Goal: Task Accomplishment & Management: Complete application form

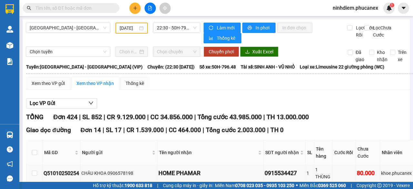
type input "[DATE]"
click at [138, 7] on button at bounding box center [134, 8] width 11 height 11
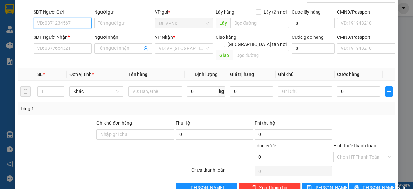
scroll to position [49, 0]
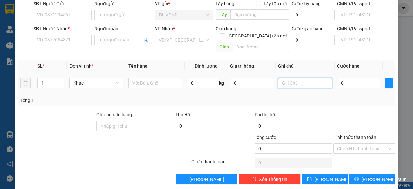
click at [291, 78] on input "text" at bounding box center [305, 83] width 54 height 10
drag, startPoint x: 294, startPoint y: 77, endPoint x: 208, endPoint y: 87, distance: 87.2
click at [229, 85] on tr "1 Khác 0 kg 0 2083862 0" at bounding box center [207, 83] width 378 height 22
type input "2083862"
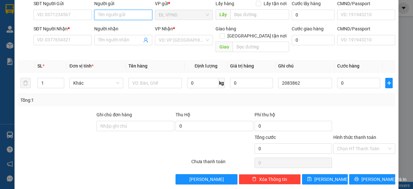
click at [113, 11] on input "Người gửi" at bounding box center [123, 15] width 58 height 10
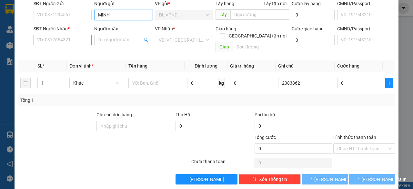
type input "MINH"
click at [68, 39] on input "SĐT Người Nhận *" at bounding box center [63, 40] width 58 height 10
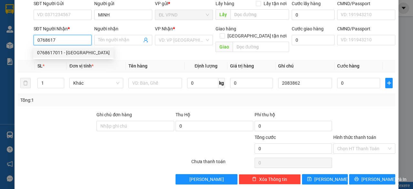
click at [59, 52] on div "0768617011 - [GEOGRAPHIC_DATA]" at bounding box center [73, 52] width 73 height 7
type input "0768617011"
type input "TRÀ KHANH"
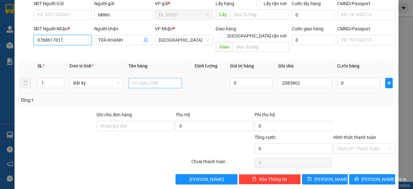
type input "0768617011"
click at [141, 78] on input "text" at bounding box center [155, 83] width 54 height 10
type input "1TX"
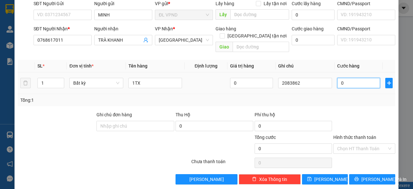
click at [349, 78] on input "0" at bounding box center [358, 83] width 43 height 10
type input "4"
type input "40"
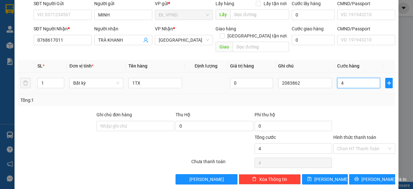
type input "40"
type input "40.000"
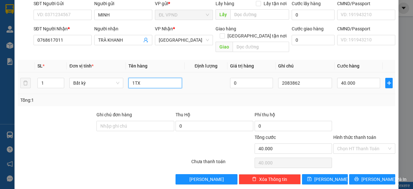
click at [151, 78] on input "1TX" at bounding box center [155, 83] width 54 height 10
type input "1TX-ĐC 12/10"
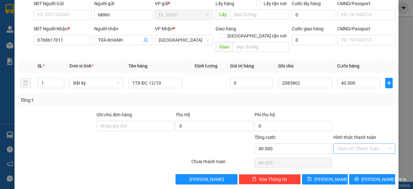
click at [344, 144] on input "Hình thức thanh toán" at bounding box center [362, 149] width 50 height 10
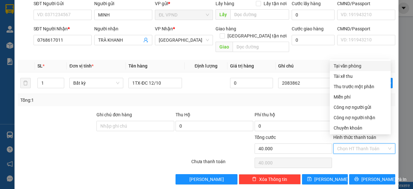
click at [347, 65] on div "Tại văn phòng" at bounding box center [360, 65] width 53 height 7
type input "0"
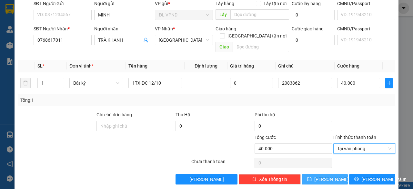
click at [313, 174] on button "[PERSON_NAME]" at bounding box center [325, 179] width 46 height 10
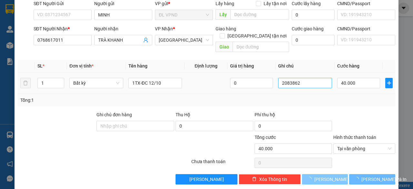
type input "0"
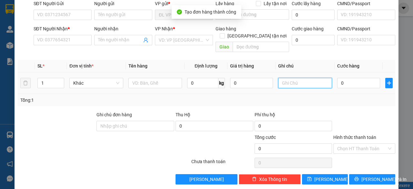
click at [305, 78] on input "text" at bounding box center [305, 83] width 54 height 10
paste input "208386"
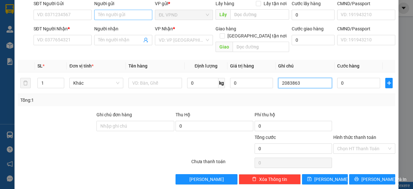
type input "2083863"
click at [126, 13] on input "Người gửi" at bounding box center [123, 15] width 58 height 10
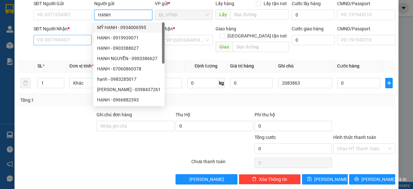
type input "HẠNH"
click at [69, 41] on input "SĐT Người Nhận *" at bounding box center [63, 40] width 58 height 10
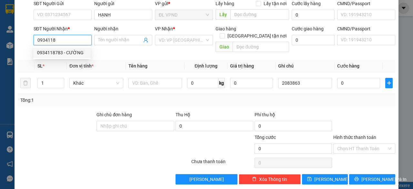
click at [62, 54] on div "0934118783 - CƯỜNG" at bounding box center [62, 52] width 50 height 7
type input "0934118783"
type input "CƯỜNG"
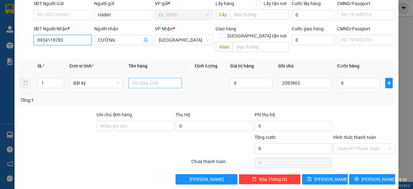
type input "0934118783"
click at [142, 78] on input "text" at bounding box center [155, 83] width 54 height 10
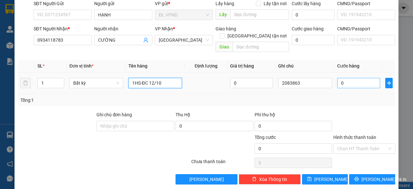
type input "1HS-ĐC 12/10"
click at [349, 79] on input "0" at bounding box center [358, 83] width 43 height 10
type input "2"
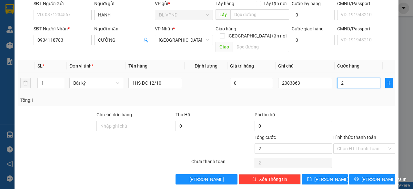
type input "20"
type input "20.000"
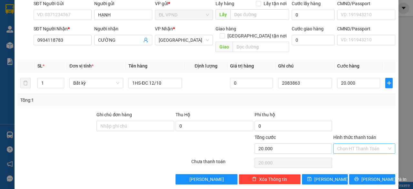
click at [350, 144] on input "Hình thức thanh toán" at bounding box center [362, 149] width 50 height 10
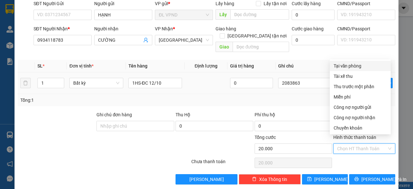
click at [349, 66] on div "Tại văn phòng" at bounding box center [360, 65] width 53 height 7
type input "0"
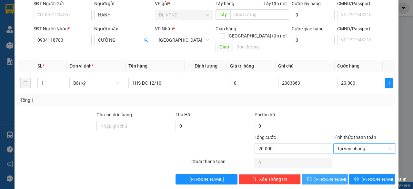
click at [312, 177] on icon "save" at bounding box center [309, 179] width 5 height 5
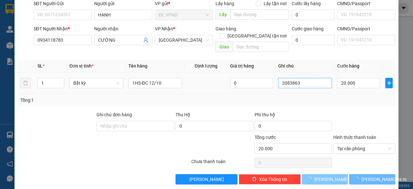
type input "0"
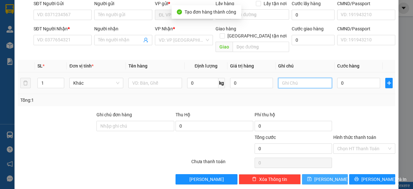
click at [300, 78] on input "text" at bounding box center [305, 83] width 54 height 10
paste input "208386"
type input "2083864"
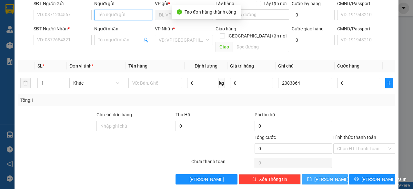
click at [108, 12] on input "Người gửi" at bounding box center [123, 15] width 58 height 10
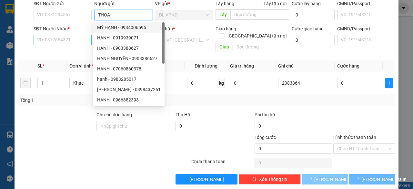
type input "THOA"
click at [75, 38] on input "SĐT Người Nhận *" at bounding box center [63, 40] width 58 height 10
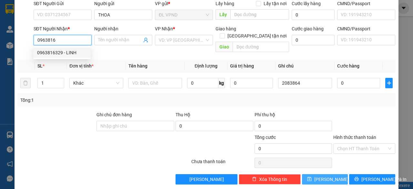
click at [65, 50] on div "0963816329 - LINH" at bounding box center [62, 52] width 50 height 7
type input "0963816329"
type input "LINH"
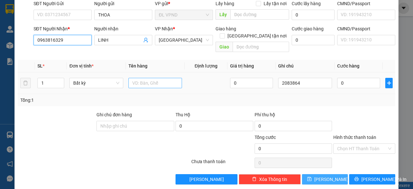
type input "0963816329"
click at [144, 78] on input "text" at bounding box center [155, 83] width 54 height 10
type input "1TX"
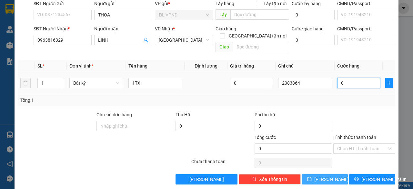
click at [362, 79] on input "0" at bounding box center [358, 83] width 43 height 10
type input "5"
type input "50"
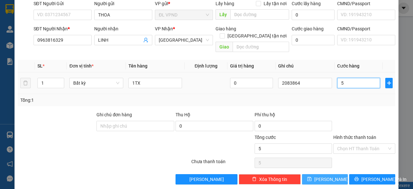
type input "50"
type input "50.000"
click at [343, 144] on input "Hình thức thanh toán" at bounding box center [362, 149] width 50 height 10
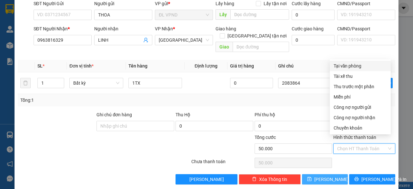
click at [348, 65] on div "Tại văn phòng" at bounding box center [360, 65] width 53 height 7
type input "0"
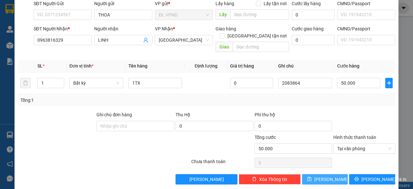
click at [313, 174] on button "[PERSON_NAME]" at bounding box center [325, 179] width 46 height 10
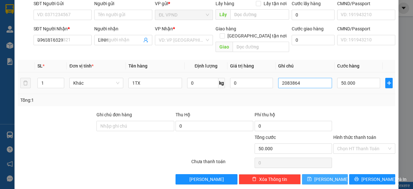
type input "0"
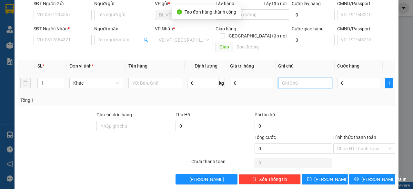
click at [310, 78] on input "text" at bounding box center [305, 83] width 54 height 10
paste input "208386"
type input "2083865"
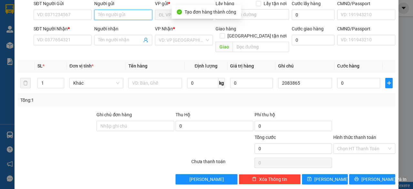
click at [136, 15] on input "Người gửi" at bounding box center [123, 15] width 58 height 10
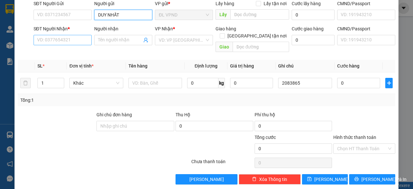
type input "DUY NHẤT"
click at [73, 40] on input "SĐT Người Nhận *" at bounding box center [63, 40] width 58 height 10
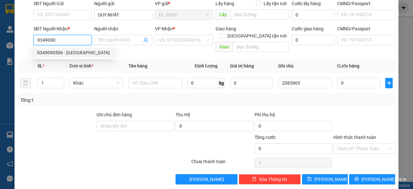
click at [65, 53] on div "0349090506 - [GEOGRAPHIC_DATA]" at bounding box center [73, 52] width 73 height 7
type input "0349090506"
type input "TRƯỜNG SƠN"
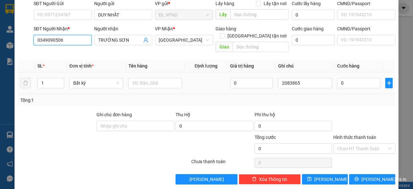
type input "0349090506"
drag, startPoint x: 16, startPoint y: 80, endPoint x: 11, endPoint y: 81, distance: 5.8
click at [14, 82] on div "TẠO ĐƠN HÀNG Yêu cầu xuất hóa đơn điện tử Transit Pickup Surcharge Ids Transit …" at bounding box center [206, 94] width 413 height 189
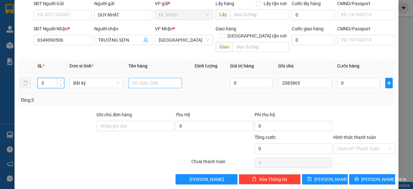
type input "3"
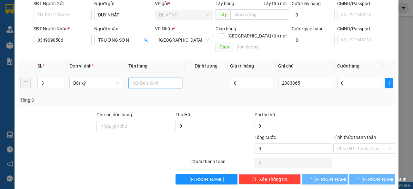
click at [142, 78] on input "text" at bounding box center [155, 83] width 54 height 10
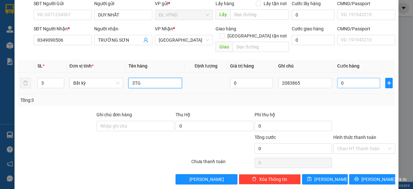
type input "3TG"
click at [348, 78] on input "0" at bounding box center [358, 83] width 43 height 10
type input "2"
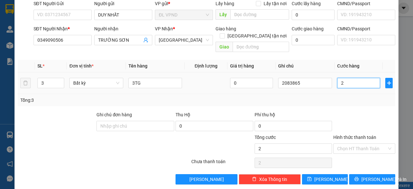
type input "21"
type input "210"
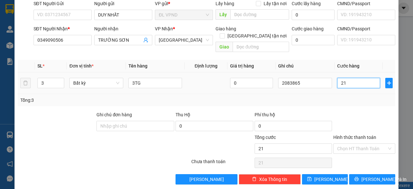
type input "210"
type input "210.000"
click at [338, 144] on input "Hình thức thanh toán" at bounding box center [362, 149] width 50 height 10
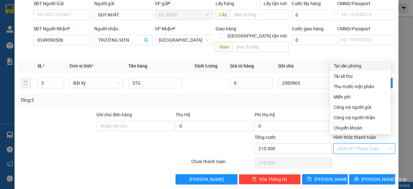
click at [339, 66] on div "Tại văn phòng" at bounding box center [360, 65] width 53 height 7
type input "0"
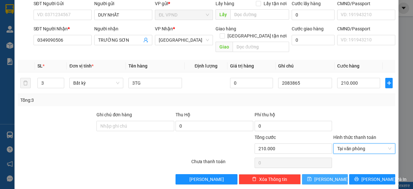
click at [323, 176] on span "[PERSON_NAME]" at bounding box center [331, 179] width 35 height 7
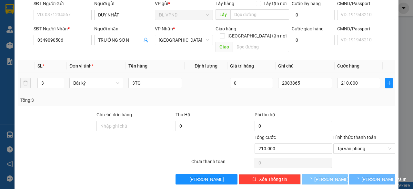
type input "1"
type input "0"
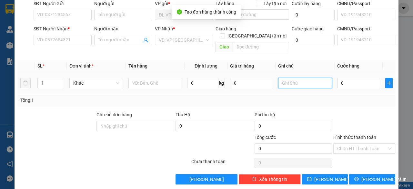
click at [301, 78] on input "text" at bounding box center [305, 83] width 54 height 10
paste input "208386"
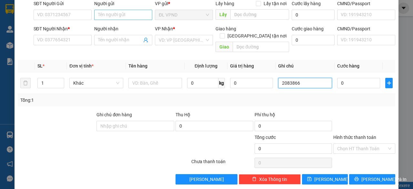
type input "2083866"
click at [101, 14] on input "Người gửi" at bounding box center [123, 15] width 58 height 10
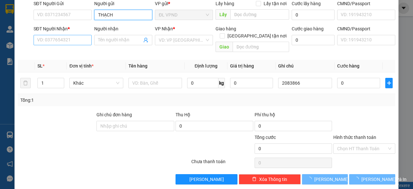
type input "THẠCH"
click at [79, 38] on input "SĐT Người Nhận *" at bounding box center [63, 40] width 58 height 10
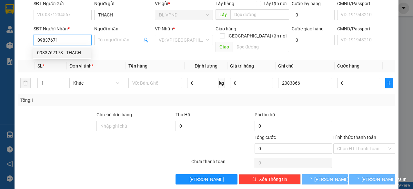
click at [85, 52] on div "0983767178 - THẠCH" at bounding box center [62, 52] width 50 height 7
type input "0983767178"
type input "THẠCH"
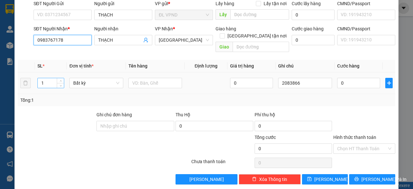
type input "0983767178"
click at [30, 74] on tr "1 Bất kỳ 0 2083866 0" at bounding box center [207, 83] width 378 height 22
type input "3"
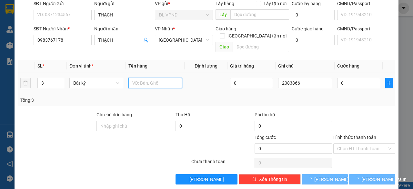
click at [145, 78] on input "text" at bounding box center [155, 83] width 54 height 10
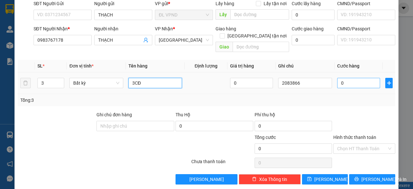
type input "3CĐ"
click at [347, 78] on input "0" at bounding box center [358, 83] width 43 height 10
type input "1"
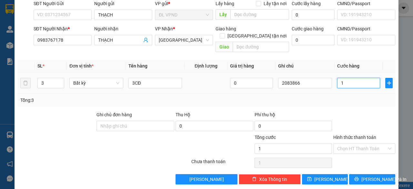
type input "12"
type input "120"
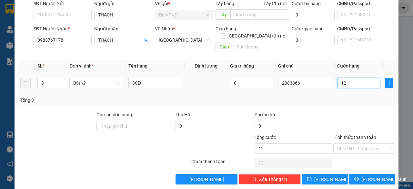
type input "120"
type input "120.000"
drag, startPoint x: 335, startPoint y: 140, endPoint x: 338, endPoint y: 123, distance: 17.7
click at [337, 144] on input "Hình thức thanh toán" at bounding box center [362, 149] width 50 height 10
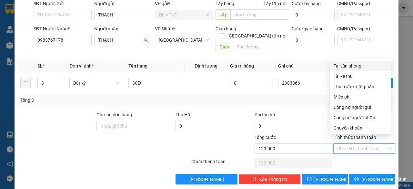
click at [349, 63] on div "Tại văn phòng" at bounding box center [360, 65] width 53 height 7
type input "0"
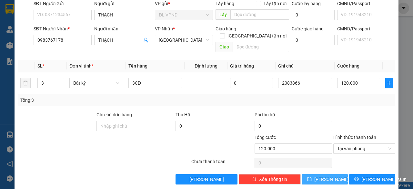
click at [310, 174] on button "[PERSON_NAME]" at bounding box center [325, 179] width 46 height 10
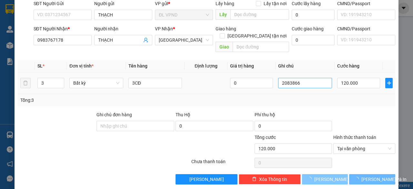
type input "1"
type input "0"
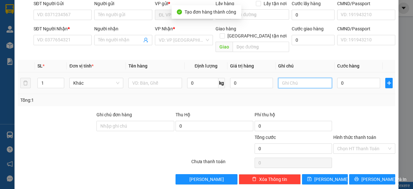
click at [305, 78] on input "text" at bounding box center [305, 83] width 54 height 10
paste input "208386"
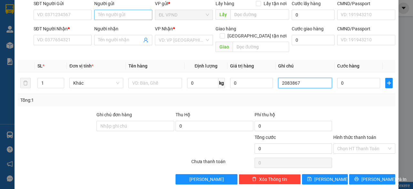
type input "2083867"
click at [134, 16] on input "Người gửi" at bounding box center [123, 15] width 58 height 10
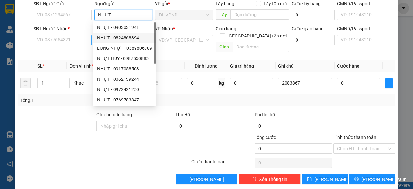
type input "NHỰT"
click at [66, 36] on input "SĐT Người Nhận *" at bounding box center [63, 40] width 58 height 10
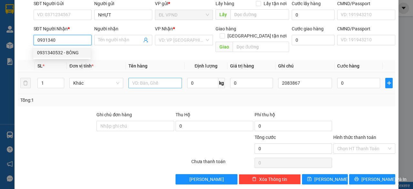
drag, startPoint x: 61, startPoint y: 48, endPoint x: 127, endPoint y: 71, distance: 69.6
click at [61, 48] on div "0931340532 - BÔNG" at bounding box center [61, 52] width 57 height 10
type input "0931340532"
type input "BÔNG"
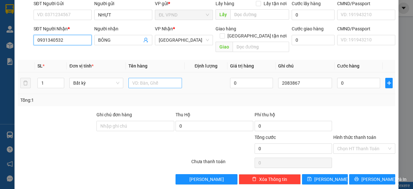
type input "0931340532"
click at [149, 78] on input "text" at bounding box center [155, 83] width 54 height 10
type input "1H"
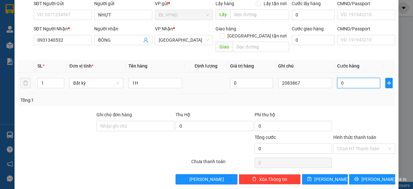
click at [343, 79] on input "0" at bounding box center [358, 83] width 43 height 10
type input "2"
type input "20"
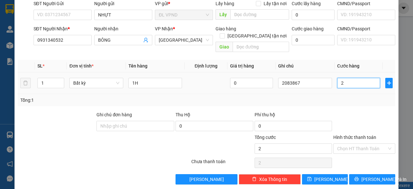
type input "20"
type input "20.000"
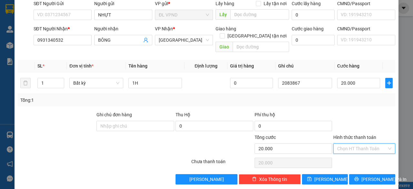
click at [342, 144] on input "Hình thức thanh toán" at bounding box center [362, 149] width 50 height 10
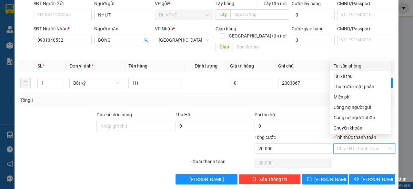
click at [350, 67] on div "Tại văn phòng" at bounding box center [360, 65] width 53 height 7
type input "0"
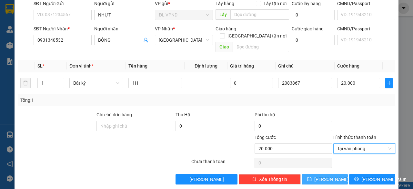
click at [319, 174] on button "[PERSON_NAME]" at bounding box center [325, 179] width 46 height 10
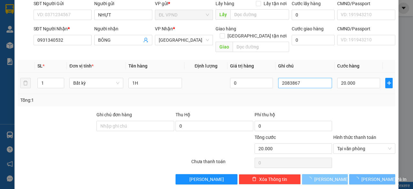
type input "0"
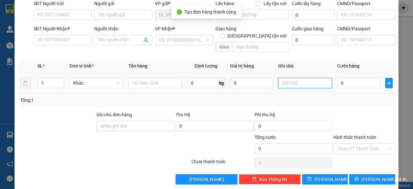
click at [304, 78] on input "text" at bounding box center [305, 83] width 54 height 10
paste input "208386"
type input "2083868"
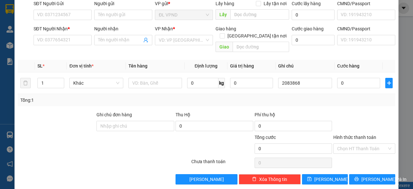
click at [101, 9] on div "Người gửi" at bounding box center [123, 5] width 58 height 10
click at [129, 15] on input "Người gửi" at bounding box center [123, 15] width 58 height 10
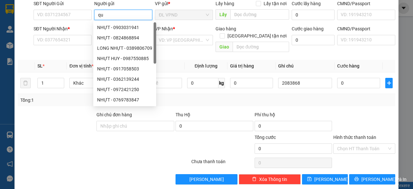
type input "q"
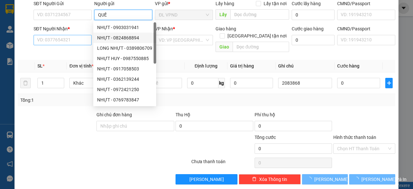
type input "QUẾ"
click at [79, 35] on input "SĐT Người Nhận *" at bounding box center [63, 40] width 58 height 10
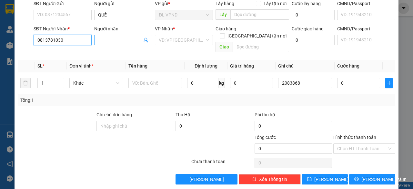
type input "0813781030"
click at [121, 40] on input "Người nhận" at bounding box center [120, 39] width 44 height 7
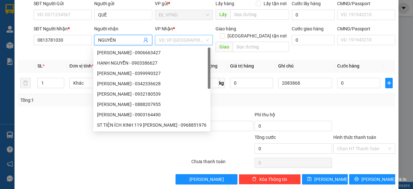
type input "NGUYÊN"
click at [162, 40] on input "search" at bounding box center [182, 40] width 46 height 10
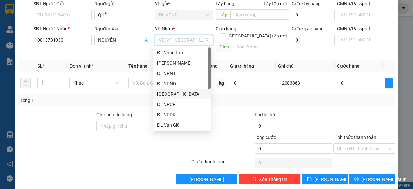
click at [173, 95] on div "[GEOGRAPHIC_DATA]" at bounding box center [182, 93] width 50 height 7
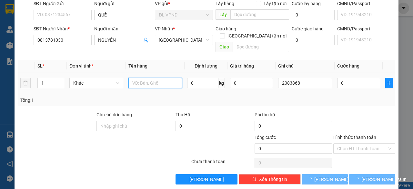
click at [148, 78] on input "text" at bounding box center [155, 83] width 54 height 10
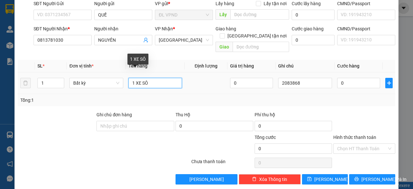
click at [162, 78] on input "1 XE SÔ" at bounding box center [155, 83] width 54 height 10
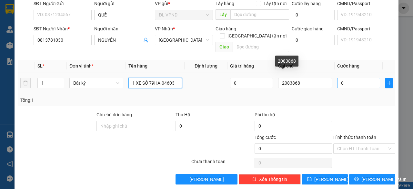
type input "1 XE SỐ 79HA-04603"
click at [337, 78] on input "0" at bounding box center [358, 83] width 43 height 10
type input "3"
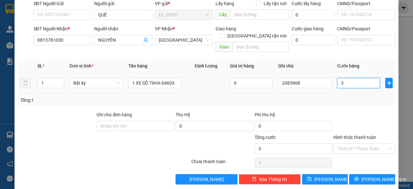
type input "35"
type input "350"
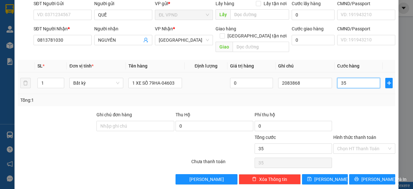
type input "350"
click at [352, 144] on input "Hình thức thanh toán" at bounding box center [362, 149] width 50 height 10
type input "350.000"
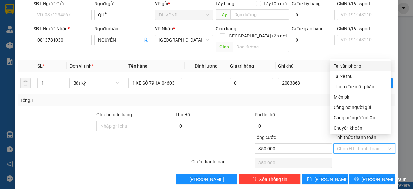
click at [358, 65] on div "Tại văn phòng" at bounding box center [360, 65] width 53 height 7
type input "0"
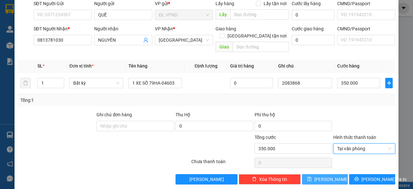
click at [322, 176] on span "[PERSON_NAME]" at bounding box center [331, 179] width 35 height 7
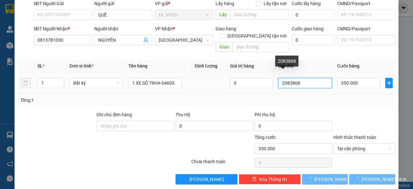
click at [307, 78] on input "2083868" at bounding box center [305, 83] width 54 height 10
type input "0"
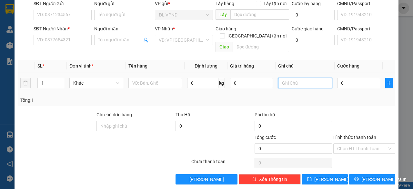
paste input "2"
click at [307, 78] on input "text" at bounding box center [305, 83] width 54 height 10
drag, startPoint x: 293, startPoint y: 76, endPoint x: 253, endPoint y: 82, distance: 40.5
click at [255, 81] on tr "1 Khác 0 kg 0 2083869 0" at bounding box center [207, 83] width 378 height 22
type input "2083869"
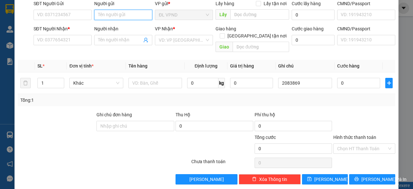
click at [130, 13] on input "Người gửi" at bounding box center [123, 15] width 58 height 10
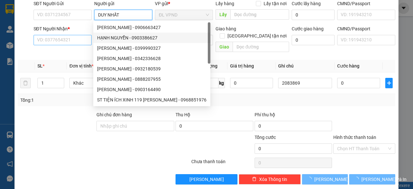
type input "DUY NHẤT"
click at [78, 37] on input "SĐT Người Nhận *" at bounding box center [63, 40] width 58 height 10
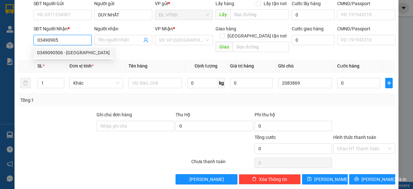
click at [52, 53] on div "0349090506 - [GEOGRAPHIC_DATA]" at bounding box center [73, 52] width 73 height 7
type input "0349090506"
type input "TRƯỜNG SƠN"
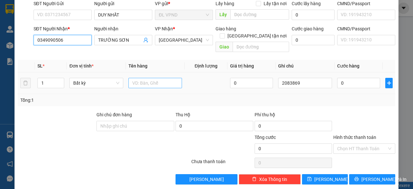
type input "0349090506"
click at [150, 78] on input "1" at bounding box center [155, 83] width 54 height 10
type input "1TX"
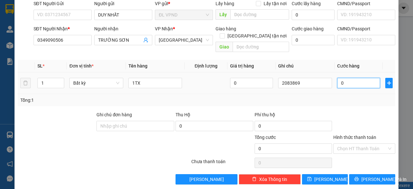
click at [348, 78] on input "0" at bounding box center [358, 83] width 43 height 10
type input "5"
type input "50"
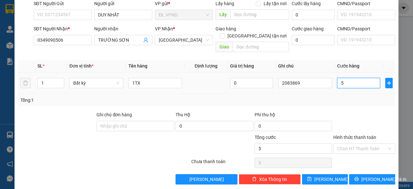
type input "50"
type input "50.000"
click at [344, 144] on input "Hình thức thanh toán" at bounding box center [362, 149] width 50 height 10
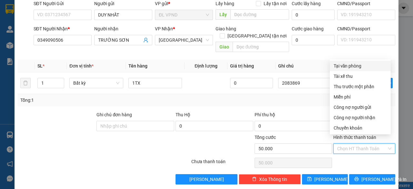
drag, startPoint x: 352, startPoint y: 65, endPoint x: 349, endPoint y: 93, distance: 27.9
click at [352, 65] on div "Tại văn phòng" at bounding box center [360, 65] width 53 height 7
type input "0"
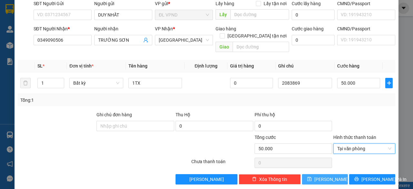
click at [312, 177] on icon "save" at bounding box center [309, 179] width 5 height 5
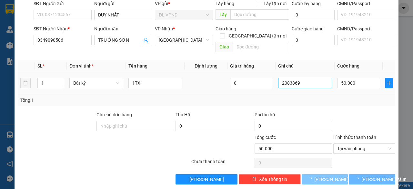
type input "0"
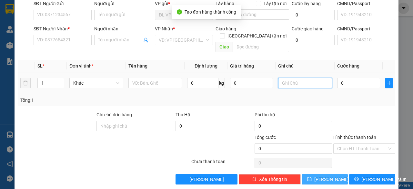
click at [312, 78] on input "text" at bounding box center [305, 83] width 54 height 10
paste input "208386"
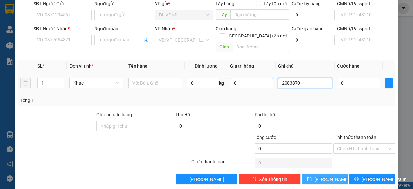
drag, startPoint x: 294, startPoint y: 75, endPoint x: 234, endPoint y: 75, distance: 60.0
click at [243, 76] on tr "1 Khác 0 kg 0 2083870 0" at bounding box center [207, 83] width 378 height 22
type input "2083870"
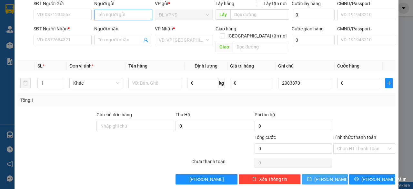
click at [125, 17] on input "Người gửi" at bounding box center [123, 15] width 58 height 10
type input "THỦY"
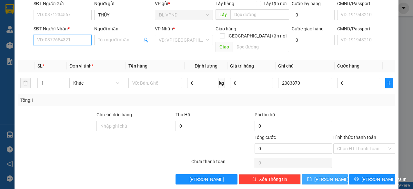
click at [74, 38] on input "SĐT Người Nhận *" at bounding box center [63, 40] width 58 height 10
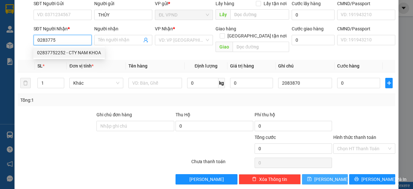
click at [61, 52] on div "02837752252 - CTY NAM KHOA" at bounding box center [69, 52] width 64 height 7
type input "02837752252"
type input "CTY NAM KHOA"
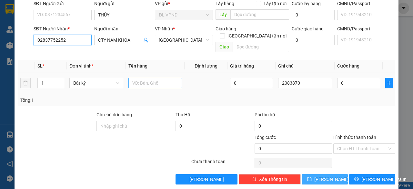
type input "02837752252"
click at [144, 78] on input "text" at bounding box center [155, 83] width 54 height 10
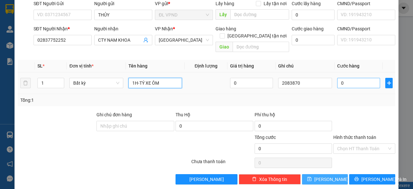
type input "1H-TÝ XE ÔM"
click at [360, 78] on input "0" at bounding box center [358, 83] width 43 height 10
type input "2"
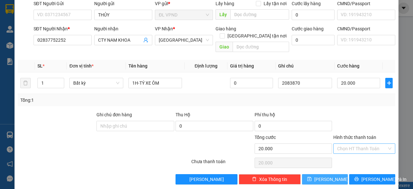
click at [347, 144] on input "Hình thức thanh toán" at bounding box center [362, 149] width 50 height 10
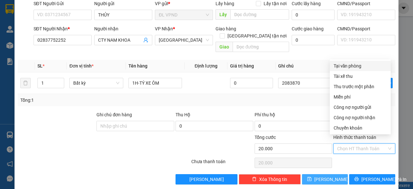
click at [355, 64] on div "Tại văn phòng" at bounding box center [360, 65] width 53 height 7
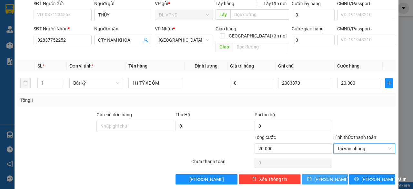
click at [317, 166] on div "Transit Pickup Surcharge Ids Transit Deliver Surcharge Ids Transit Deliver Surc…" at bounding box center [207, 79] width 378 height 210
click at [323, 176] on span "[PERSON_NAME]" at bounding box center [331, 179] width 35 height 7
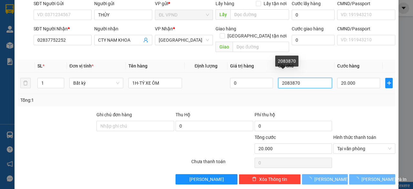
click at [302, 78] on input "2083870" at bounding box center [305, 83] width 54 height 10
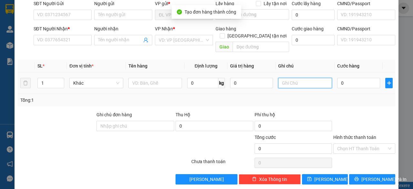
paste input "208387"
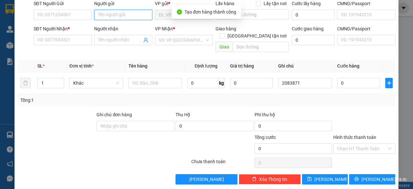
click at [120, 11] on input "Người gửi" at bounding box center [123, 15] width 58 height 10
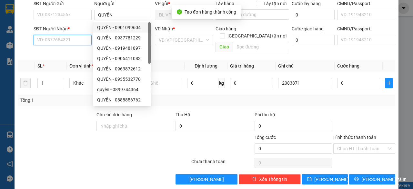
click at [74, 35] on input "SĐT Người Nhận *" at bounding box center [63, 40] width 58 height 10
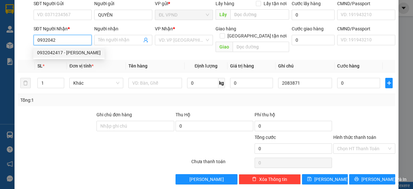
drag, startPoint x: 64, startPoint y: 57, endPoint x: 73, endPoint y: 54, distance: 9.6
click at [63, 56] on div "0932042417 - [PERSON_NAME]" at bounding box center [68, 52] width 71 height 10
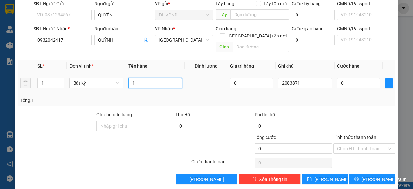
click at [138, 78] on input "1" at bounding box center [155, 83] width 54 height 10
click at [343, 78] on input "0" at bounding box center [358, 83] width 43 height 10
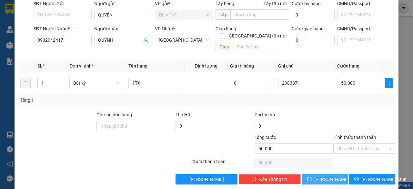
click at [319, 175] on button "[PERSON_NAME]" at bounding box center [325, 179] width 46 height 10
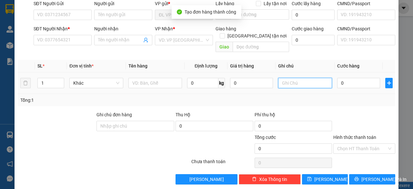
click at [304, 78] on input "text" at bounding box center [305, 83] width 54 height 10
paste input "208387"
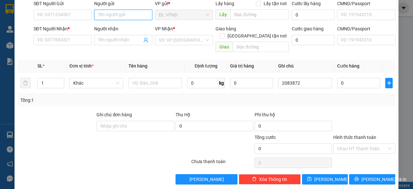
click at [125, 14] on input "Người gửi" at bounding box center [123, 15] width 58 height 10
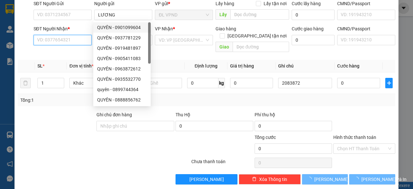
click at [68, 37] on input "SĐT Người Nhận *" at bounding box center [63, 40] width 58 height 10
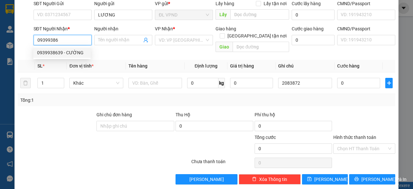
click at [61, 53] on div "0939938639 - CƯỜNG" at bounding box center [62, 52] width 50 height 7
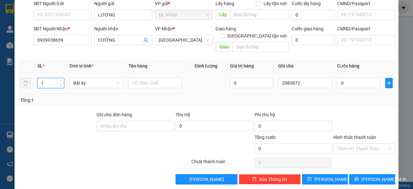
drag, startPoint x: 56, startPoint y: 77, endPoint x: 6, endPoint y: 86, distance: 50.4
click at [6, 86] on div "TẠO ĐƠN HÀNG Yêu cầu xuất hóa đơn điện tử Transit Pickup Surcharge Ids Transit …" at bounding box center [206, 94] width 413 height 189
click at [141, 78] on input "text" at bounding box center [155, 83] width 54 height 10
click at [354, 78] on input "1" at bounding box center [358, 83] width 43 height 10
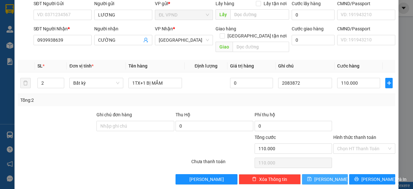
click at [319, 174] on button "[PERSON_NAME]" at bounding box center [325, 179] width 46 height 10
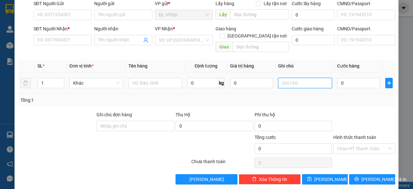
click at [307, 78] on input "text" at bounding box center [305, 83] width 54 height 10
click at [319, 81] on td at bounding box center [305, 83] width 59 height 22
click at [296, 78] on input "text" at bounding box center [305, 83] width 54 height 10
paste input "2"
click at [296, 78] on input "text" at bounding box center [305, 83] width 54 height 10
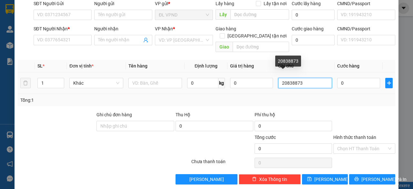
click at [291, 78] on input "20838873" at bounding box center [305, 83] width 54 height 10
click at [313, 78] on input "2083873" at bounding box center [305, 83] width 54 height 10
drag, startPoint x: 293, startPoint y: 73, endPoint x: 216, endPoint y: 83, distance: 77.5
click at [217, 83] on tr "1 Khác 0 kg 0 2083873 0" at bounding box center [207, 83] width 378 height 22
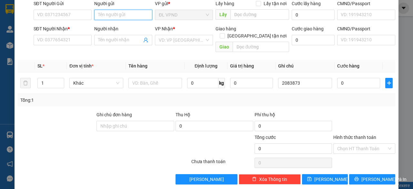
click at [116, 18] on input "Người gửi" at bounding box center [123, 15] width 58 height 10
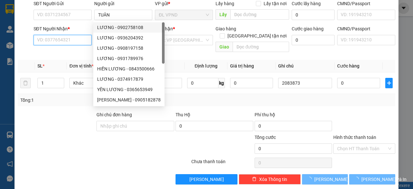
click at [77, 39] on input "SĐT Người Nhận *" at bounding box center [63, 40] width 58 height 10
